Goal: Task Accomplishment & Management: Use online tool/utility

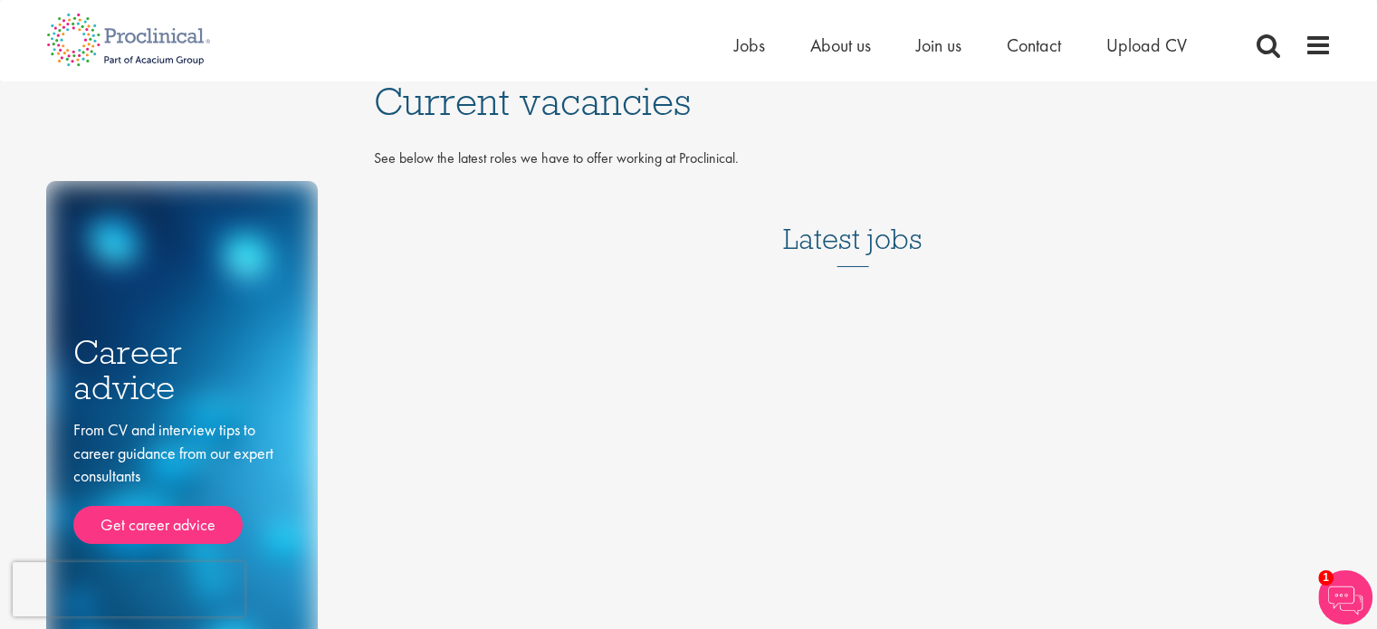
drag, startPoint x: 643, startPoint y: 310, endPoint x: 529, endPoint y: 238, distance: 134.6
click at [634, 310] on div "Career advice From CV and interview tips to career guidance from our expert con…" at bounding box center [689, 367] width 1313 height 573
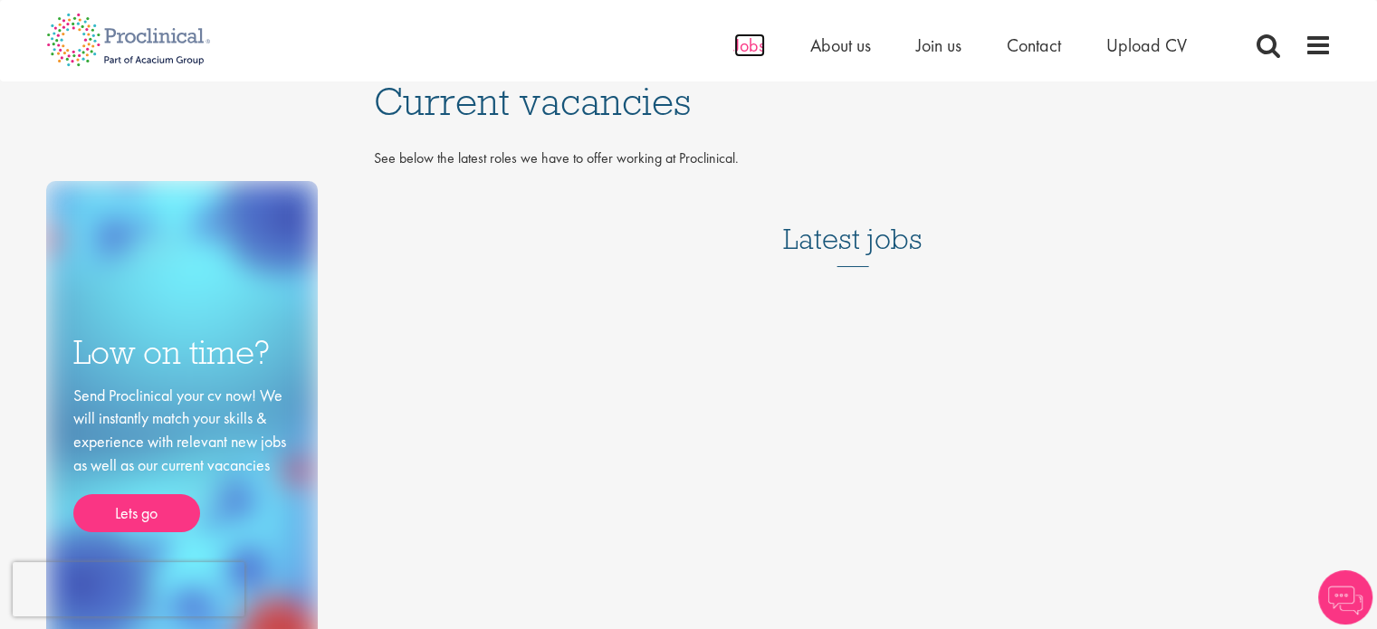
click at [760, 46] on span "Jobs" at bounding box center [749, 45] width 31 height 24
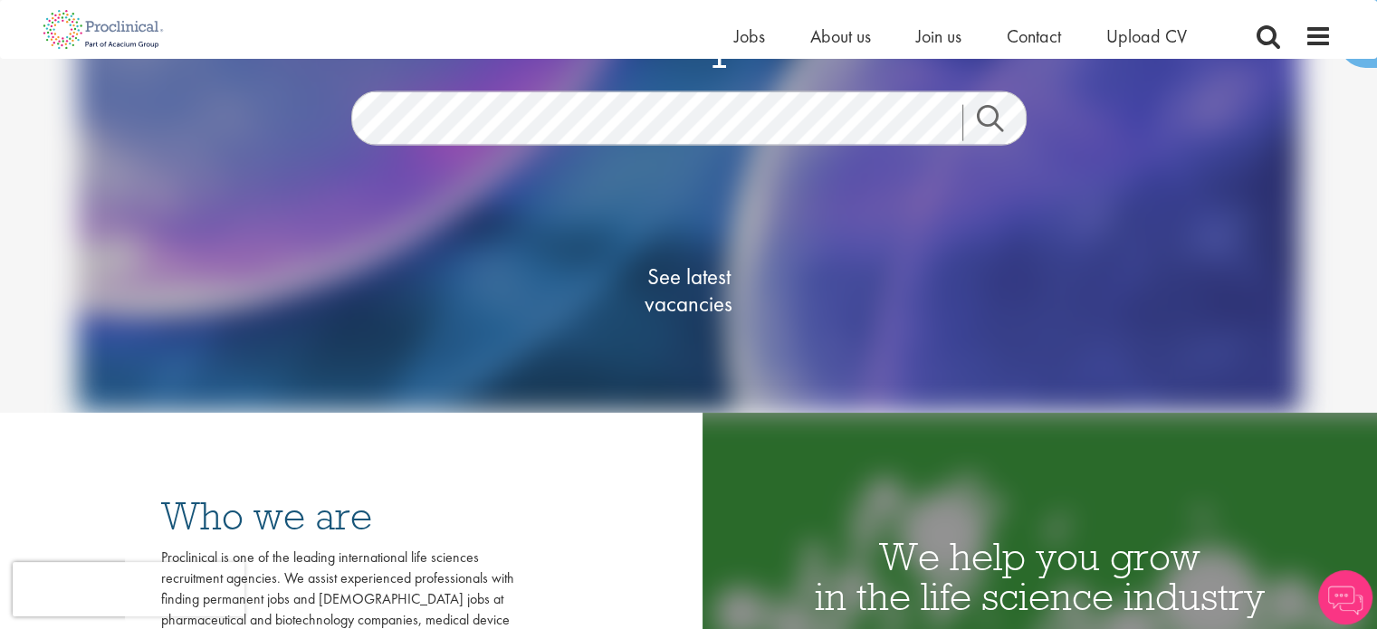
scroll to position [181, 0]
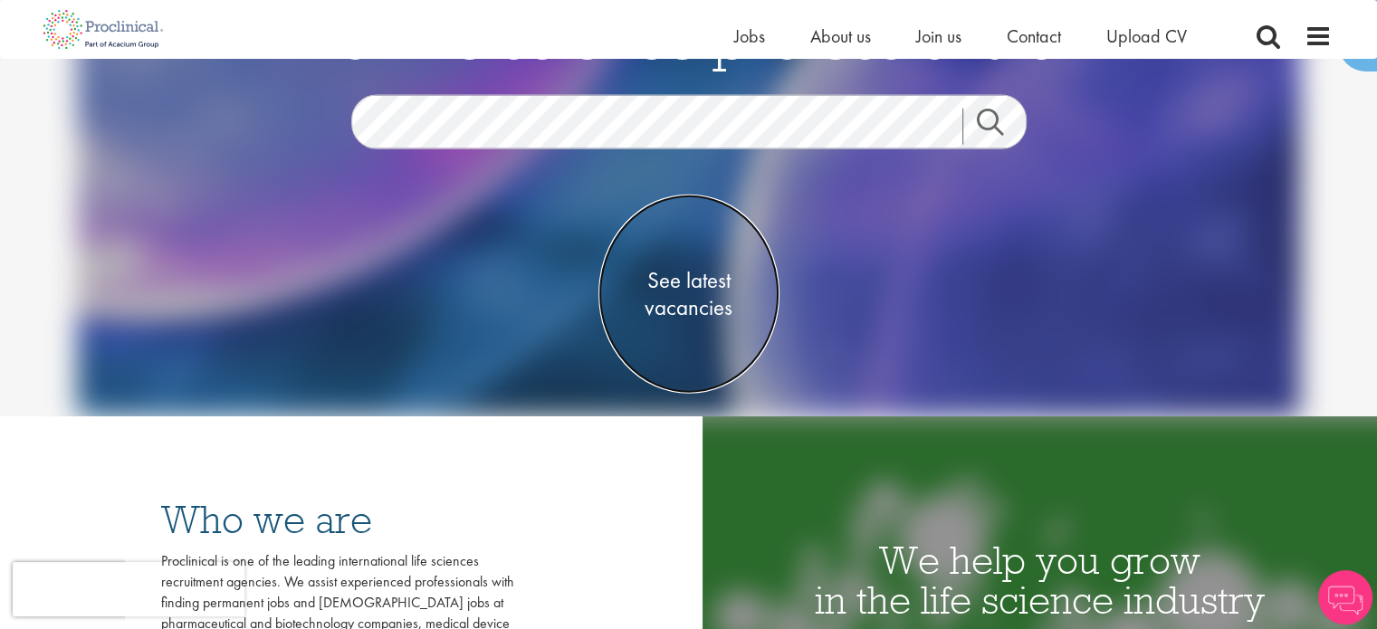
click at [695, 282] on span "See latest vacancies" at bounding box center [688, 294] width 181 height 54
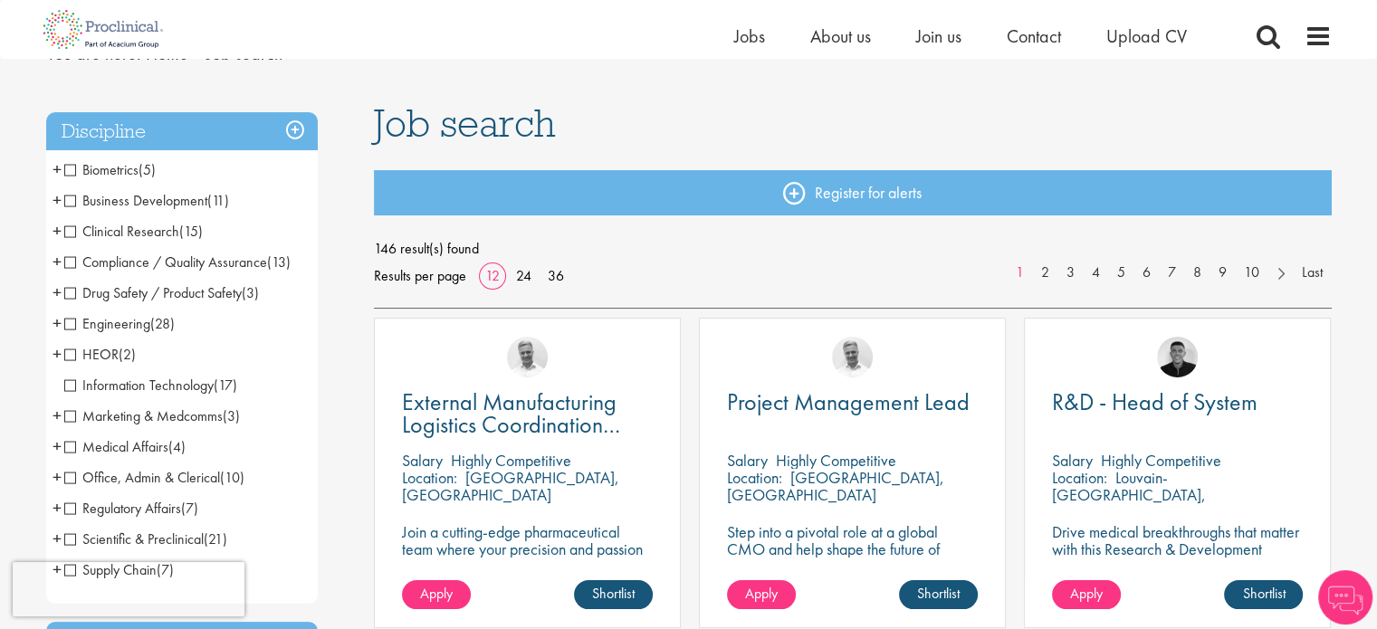
scroll to position [181, 0]
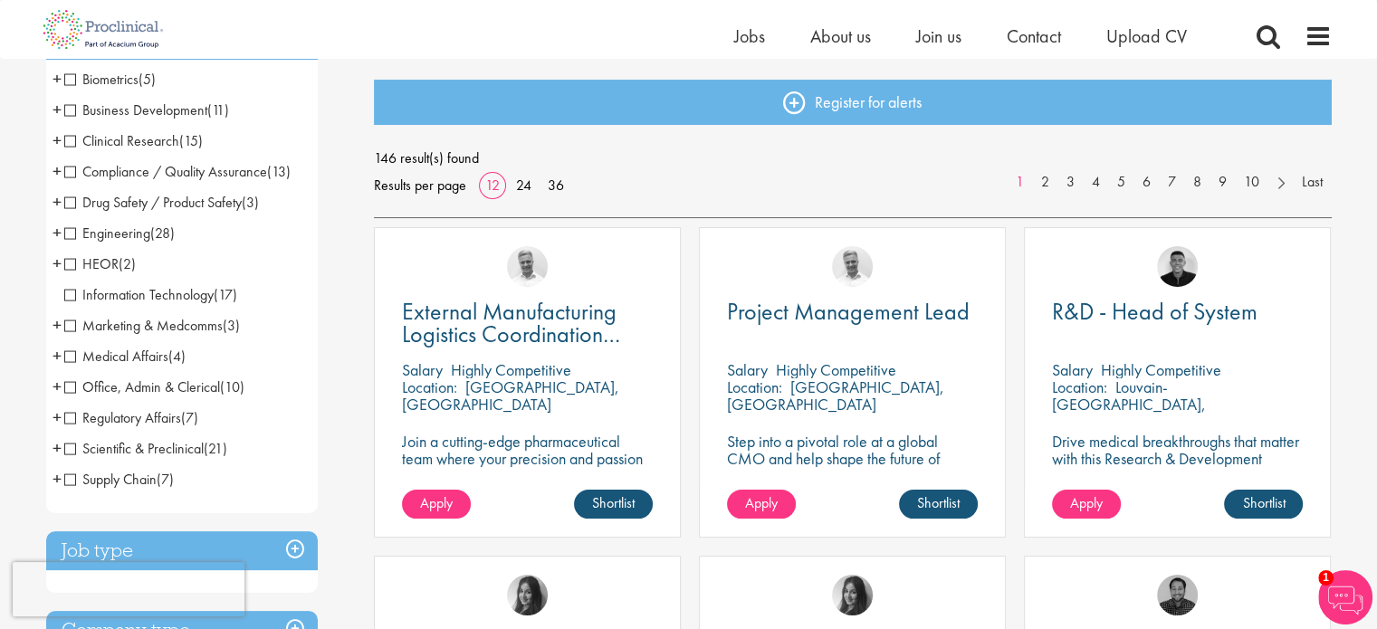
click at [74, 419] on span "Regulatory Affairs" at bounding box center [122, 417] width 117 height 19
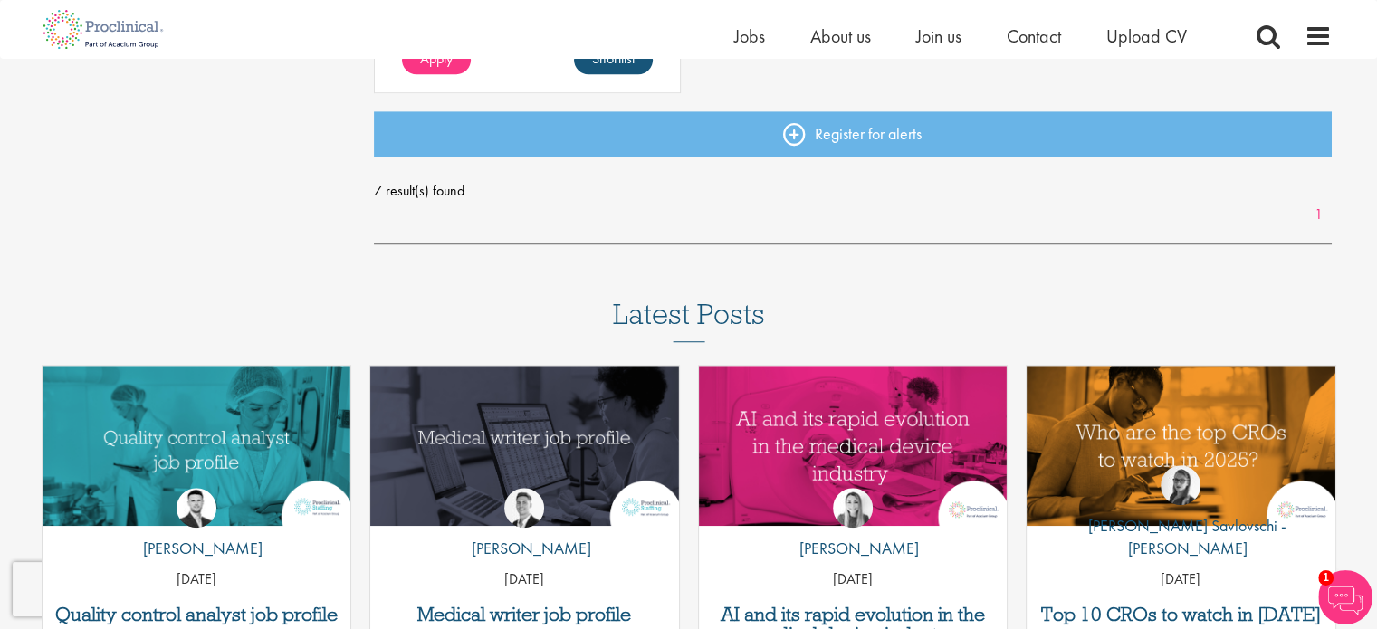
scroll to position [1539, 0]
